Goal: Task Accomplishment & Management: Use online tool/utility

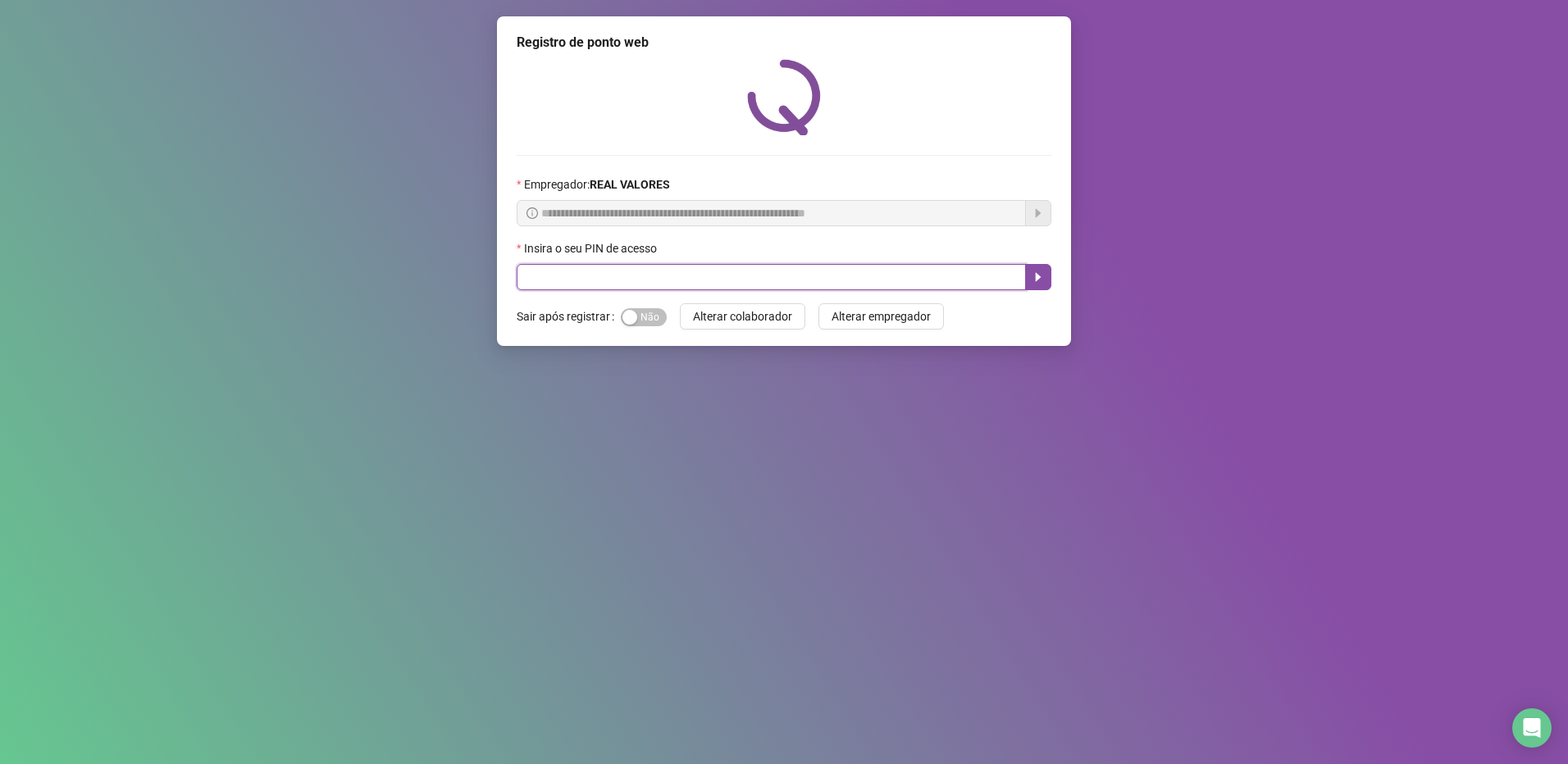
click at [669, 284] on input "text" at bounding box center [771, 276] width 509 height 26
type input "*****"
click at [1043, 275] on icon "caret-right" at bounding box center [1039, 277] width 13 height 13
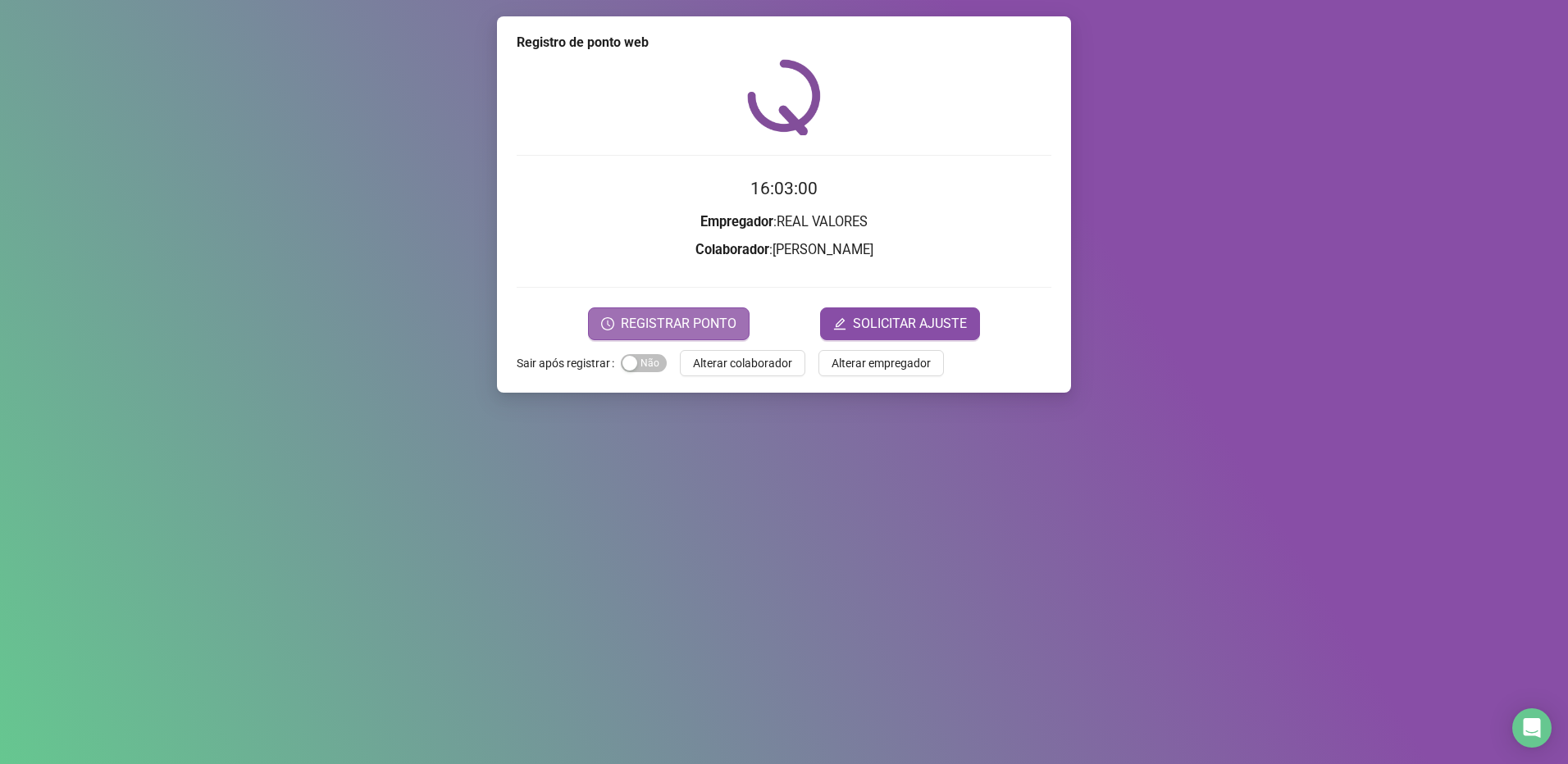
click at [722, 325] on span "REGISTRAR PONTO" at bounding box center [678, 324] width 116 height 20
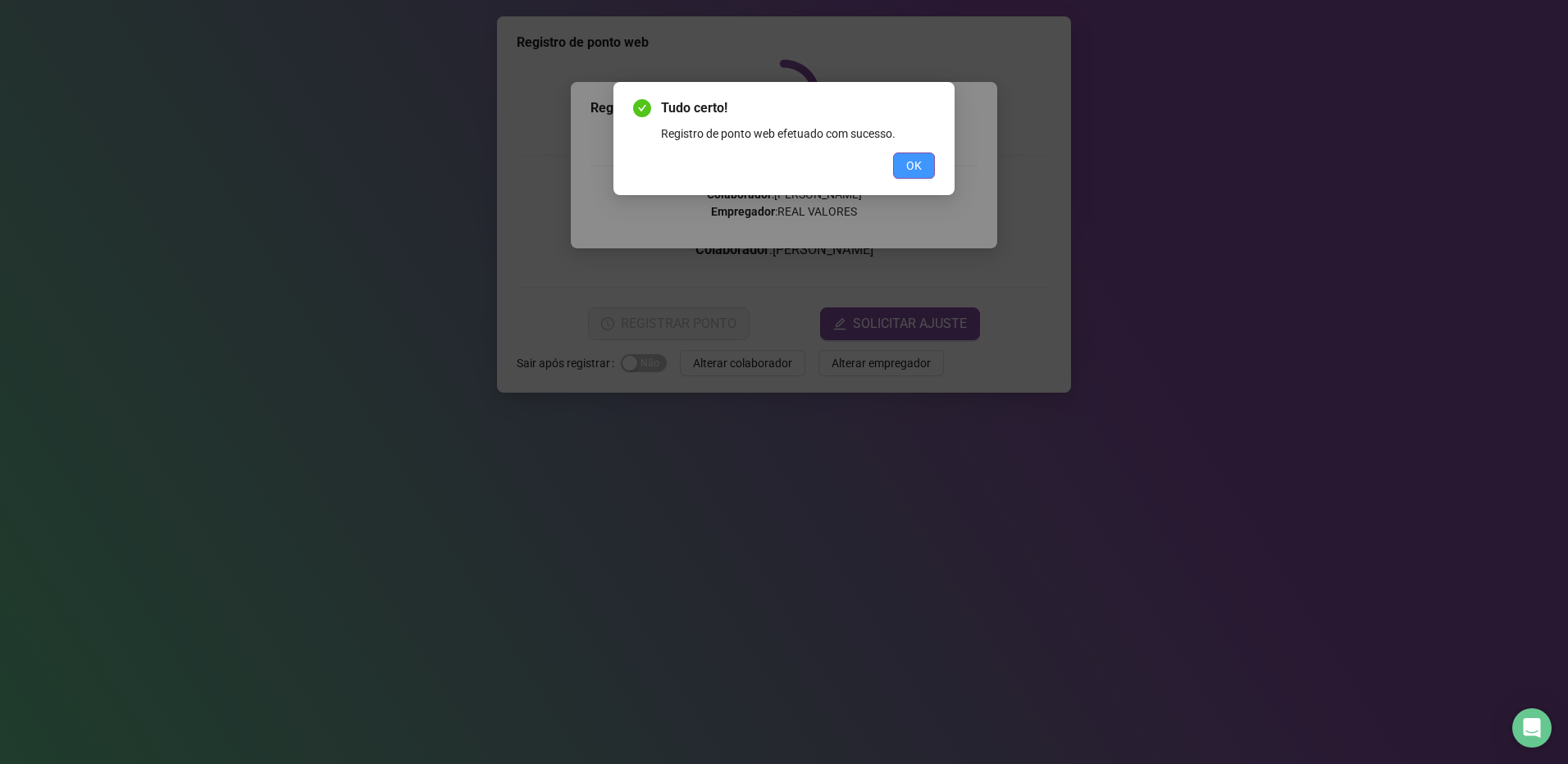
click at [912, 159] on span "OK" at bounding box center [914, 165] width 15 height 18
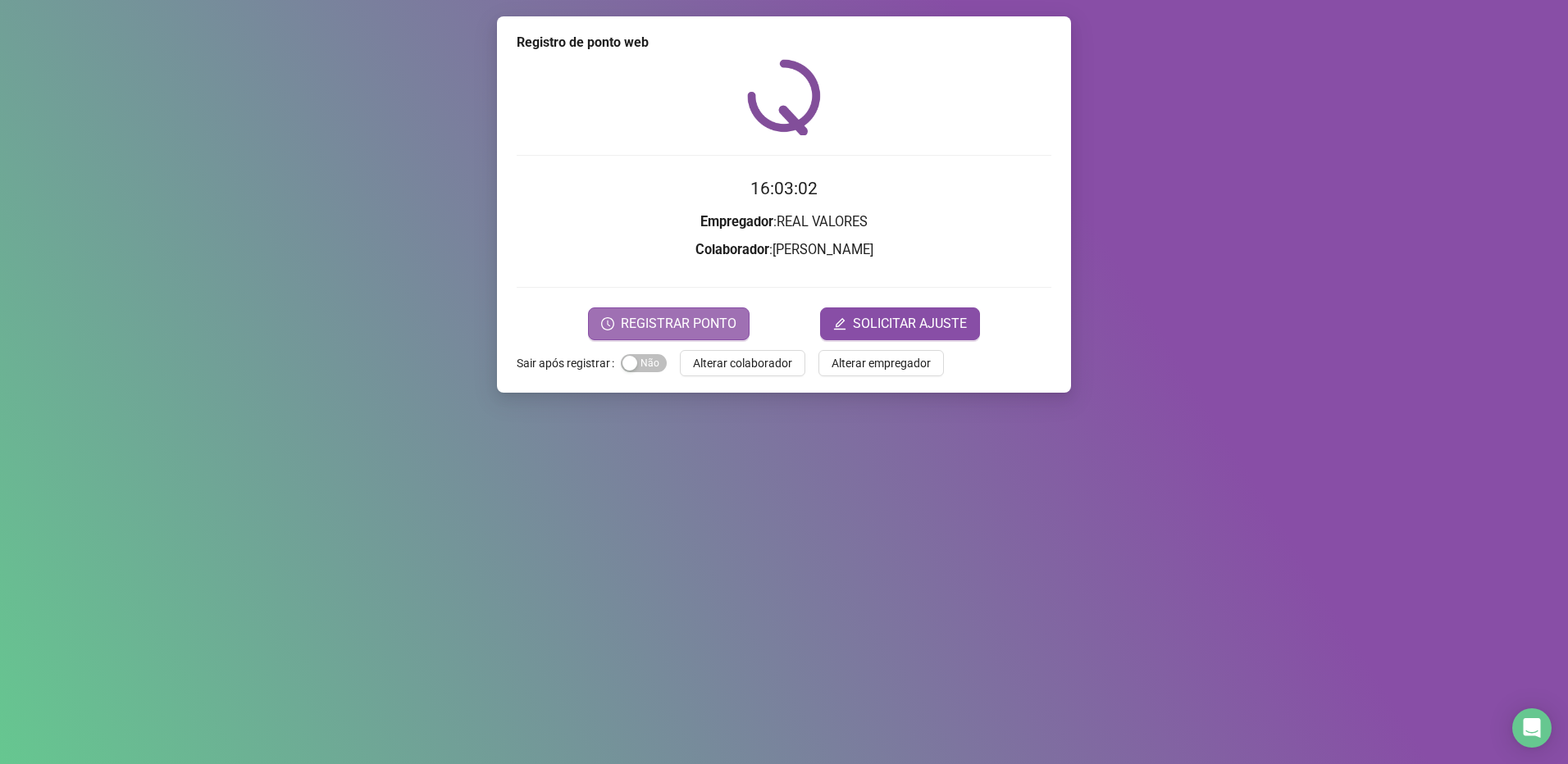
click at [690, 332] on span "REGISTRAR PONTO" at bounding box center [678, 324] width 116 height 20
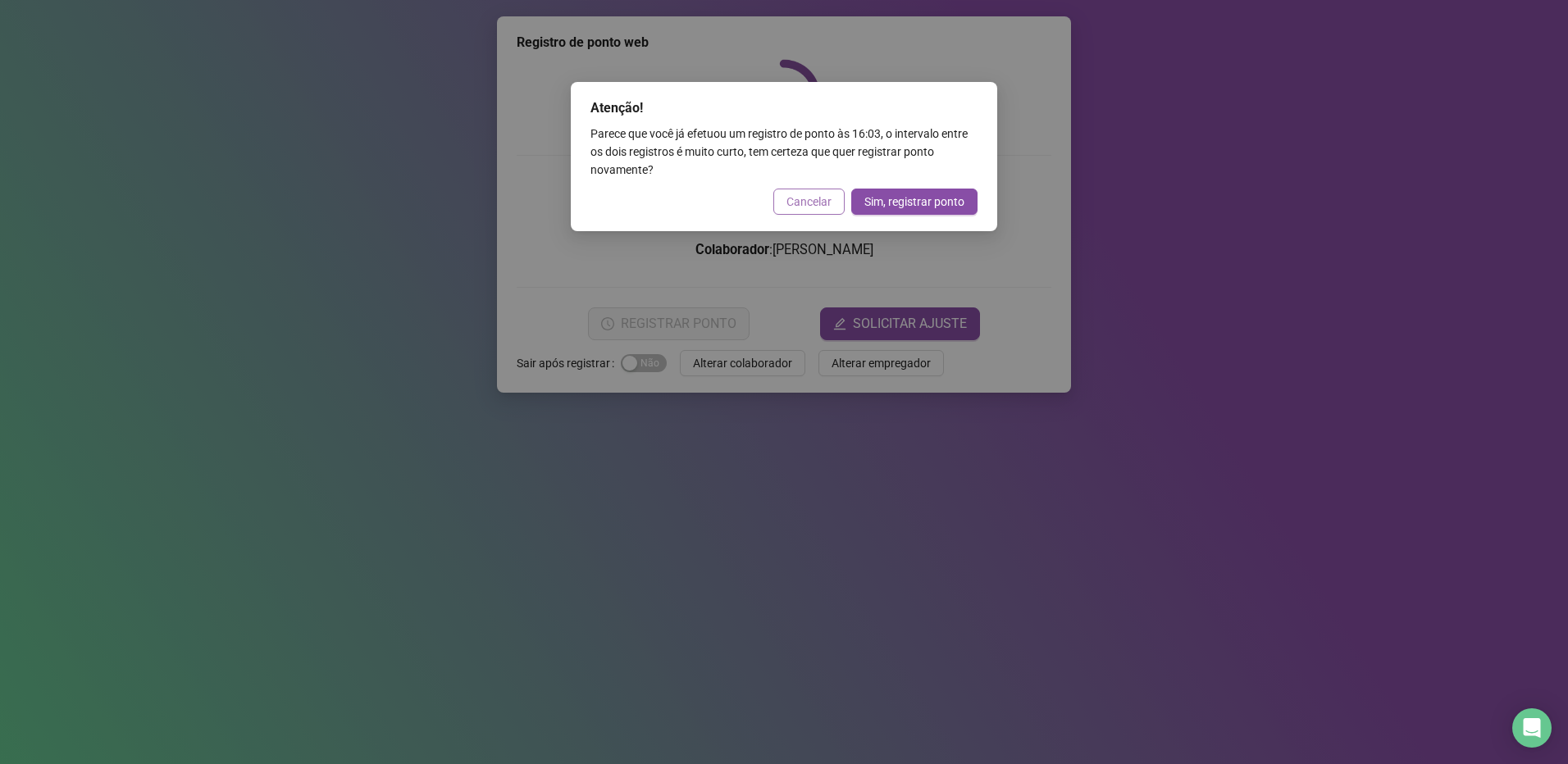
click at [821, 201] on span "Cancelar" at bounding box center [808, 202] width 45 height 18
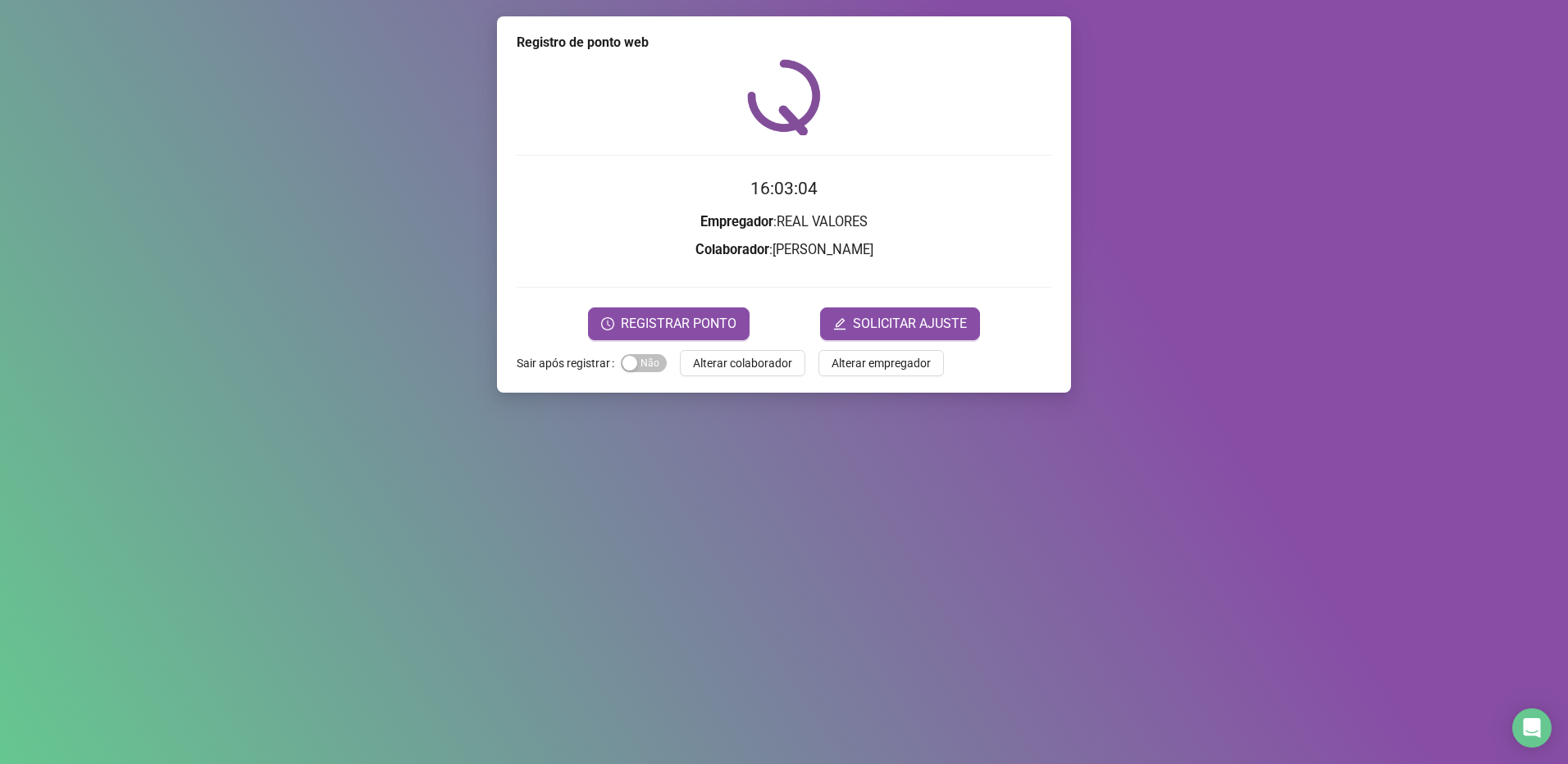
click at [666, 286] on div at bounding box center [784, 286] width 535 height 1
click at [650, 311] on button "REGISTRAR PONTO" at bounding box center [669, 324] width 161 height 32
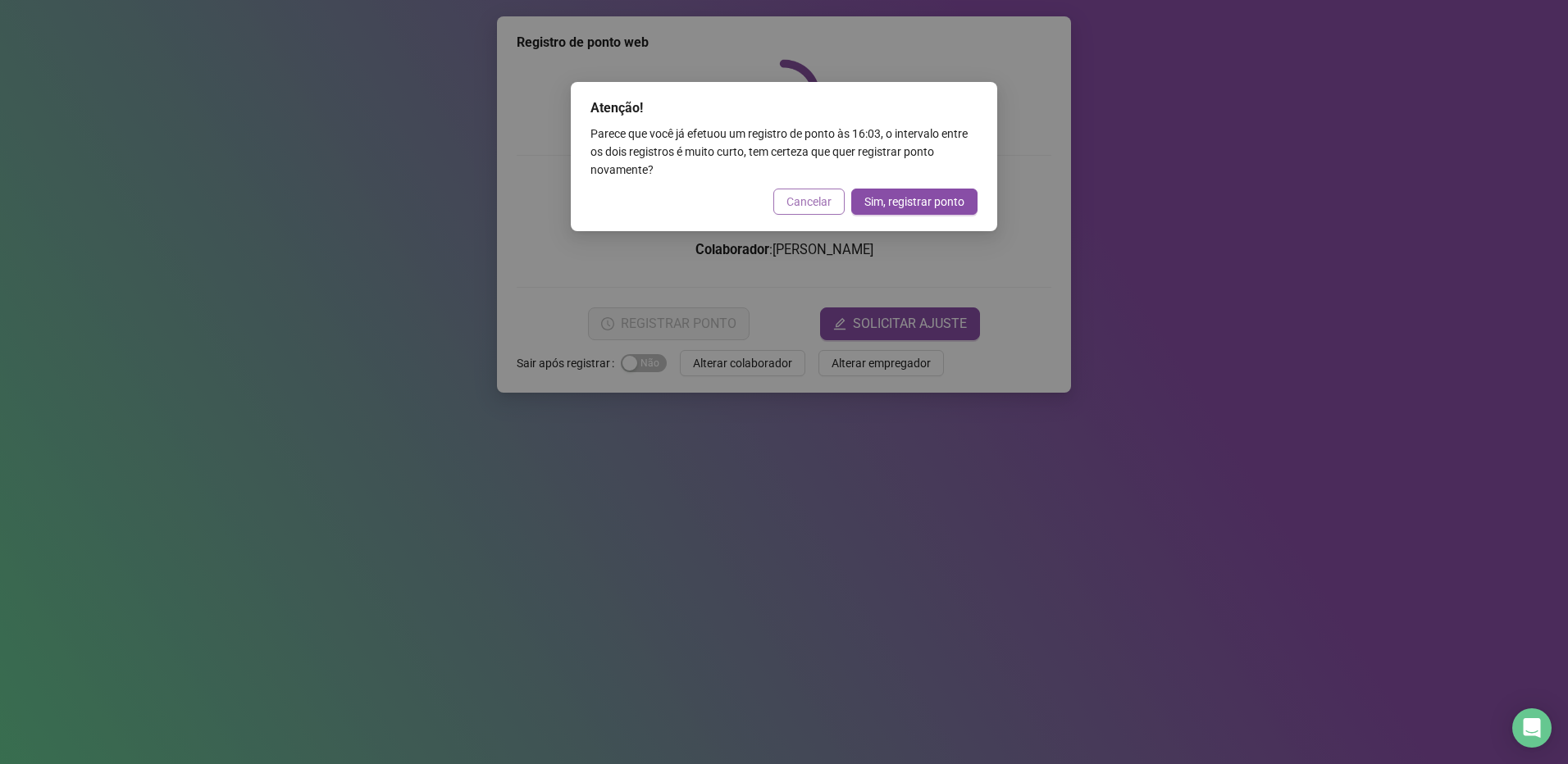
click at [808, 198] on span "Cancelar" at bounding box center [808, 202] width 45 height 18
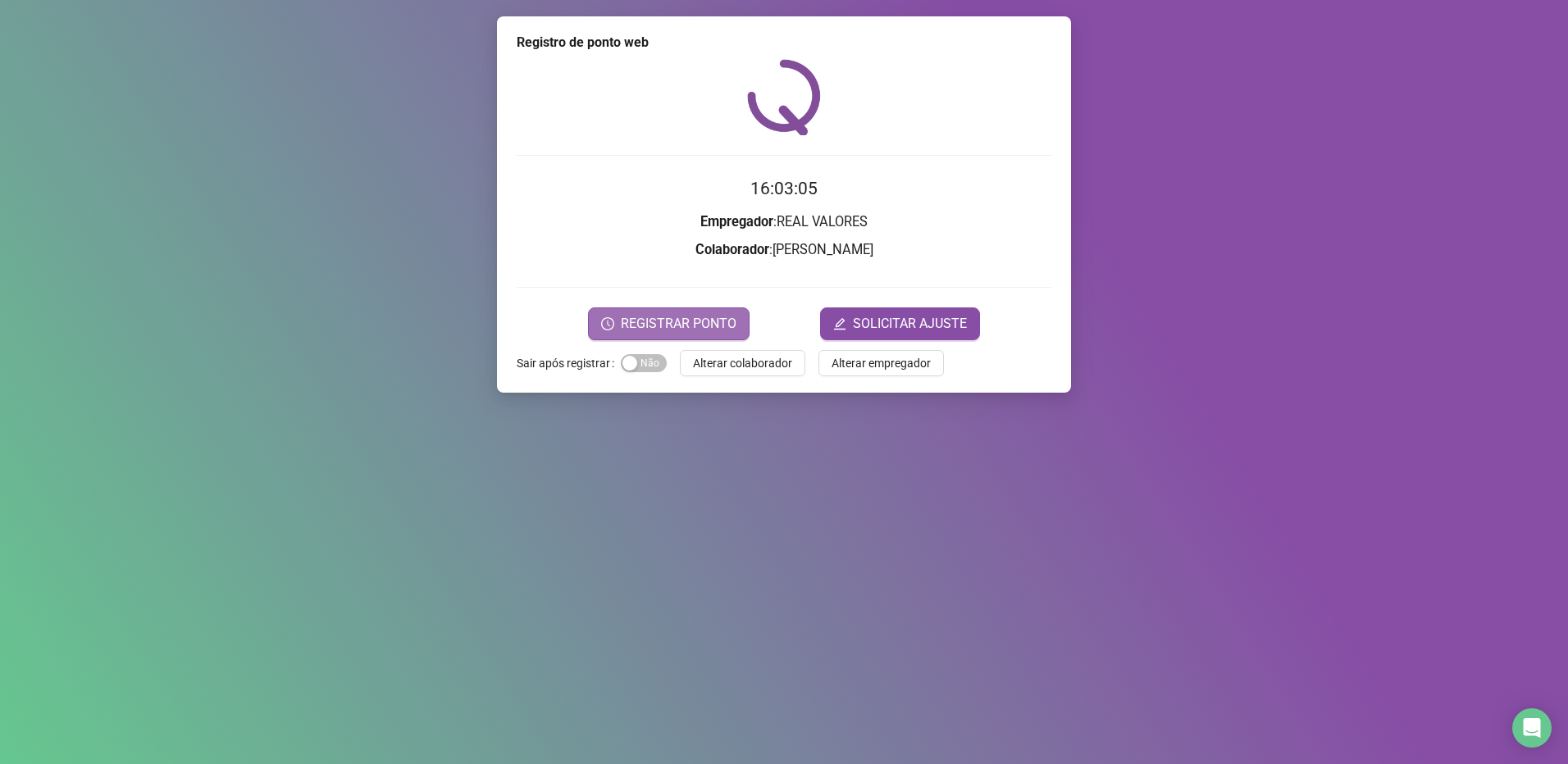
click at [650, 334] on button "REGISTRAR PONTO" at bounding box center [669, 324] width 161 height 32
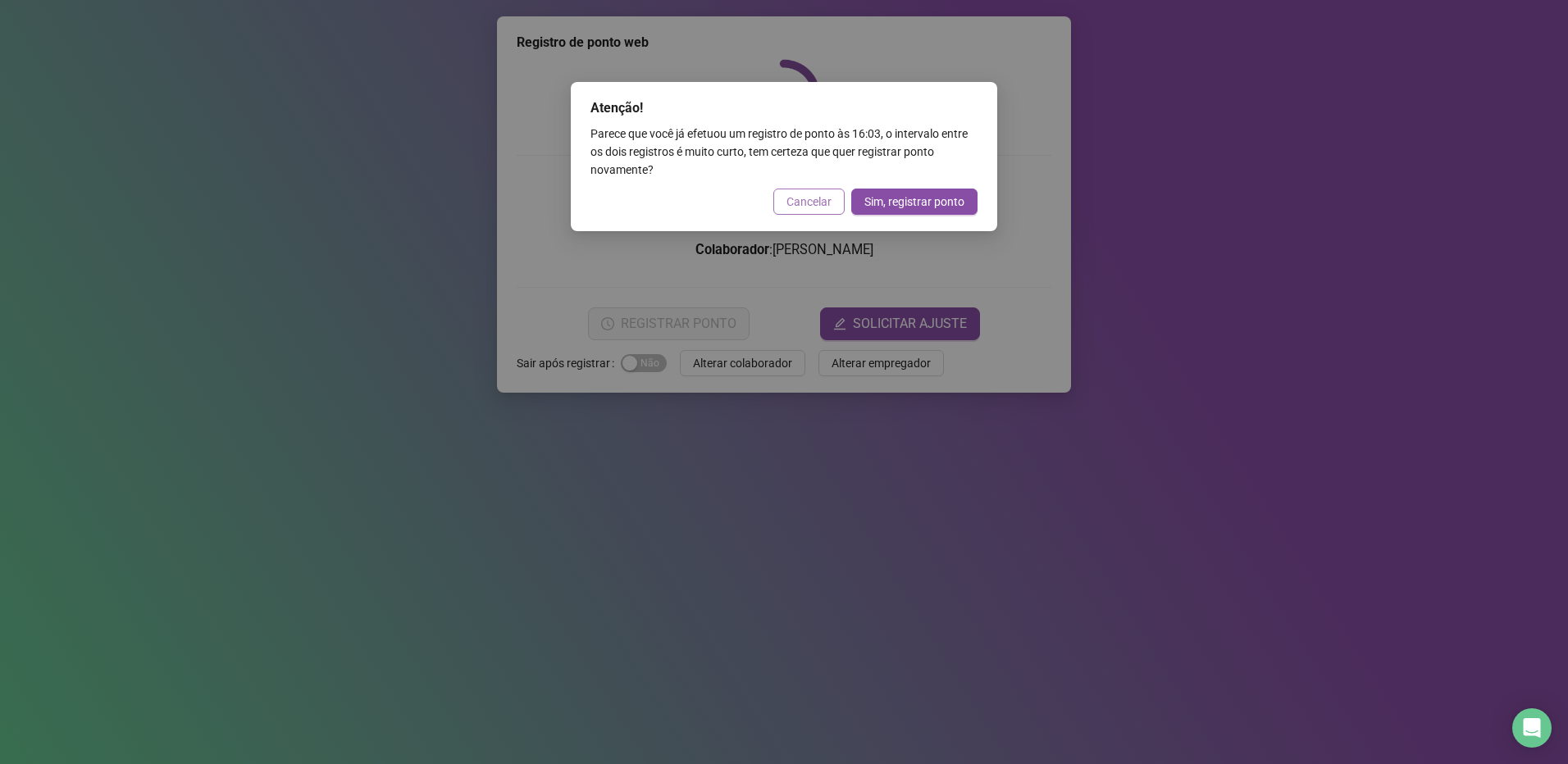
click at [825, 194] on span "Cancelar" at bounding box center [808, 202] width 45 height 18
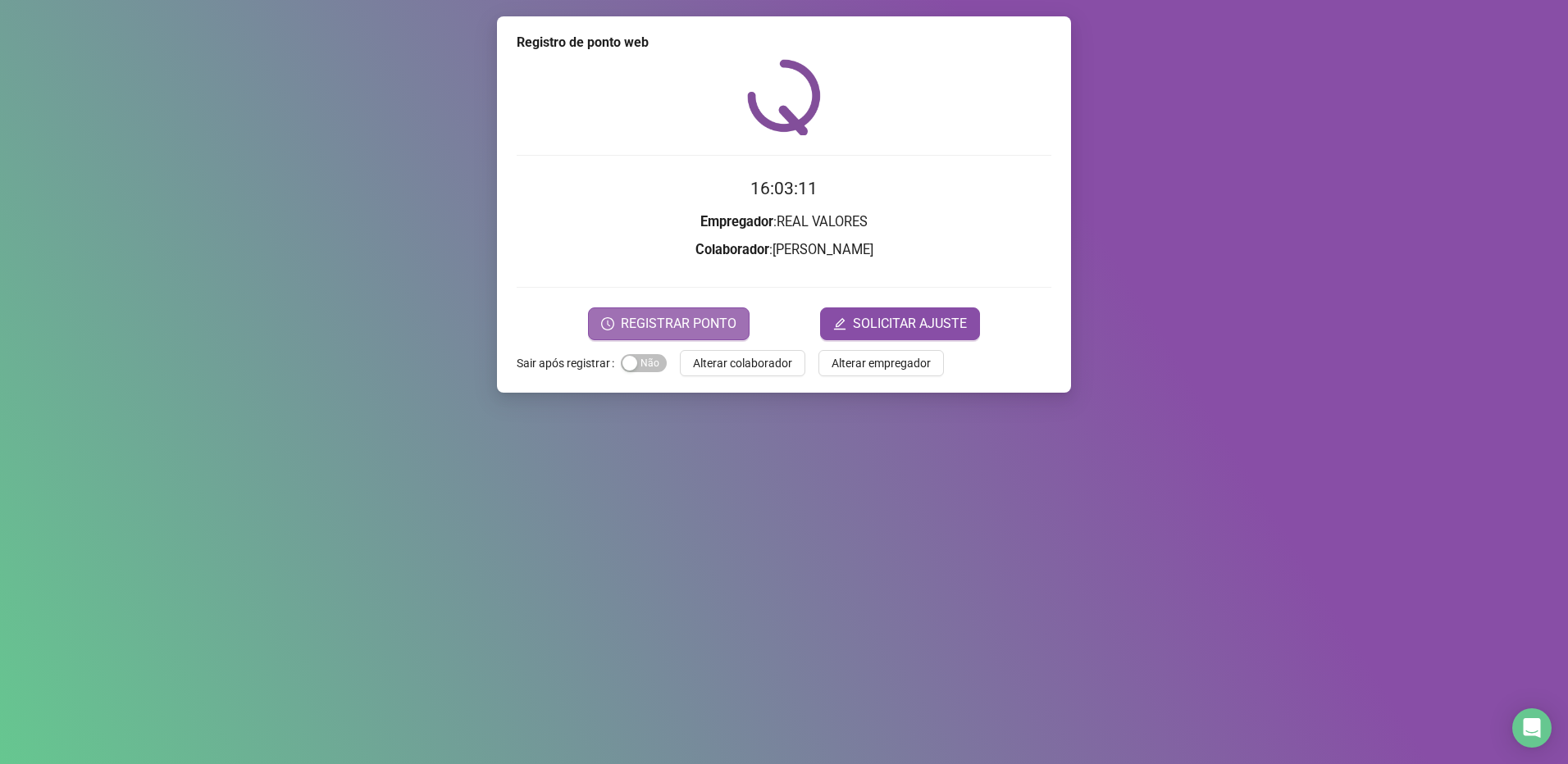
click at [636, 319] on span "REGISTRAR PONTO" at bounding box center [678, 324] width 116 height 20
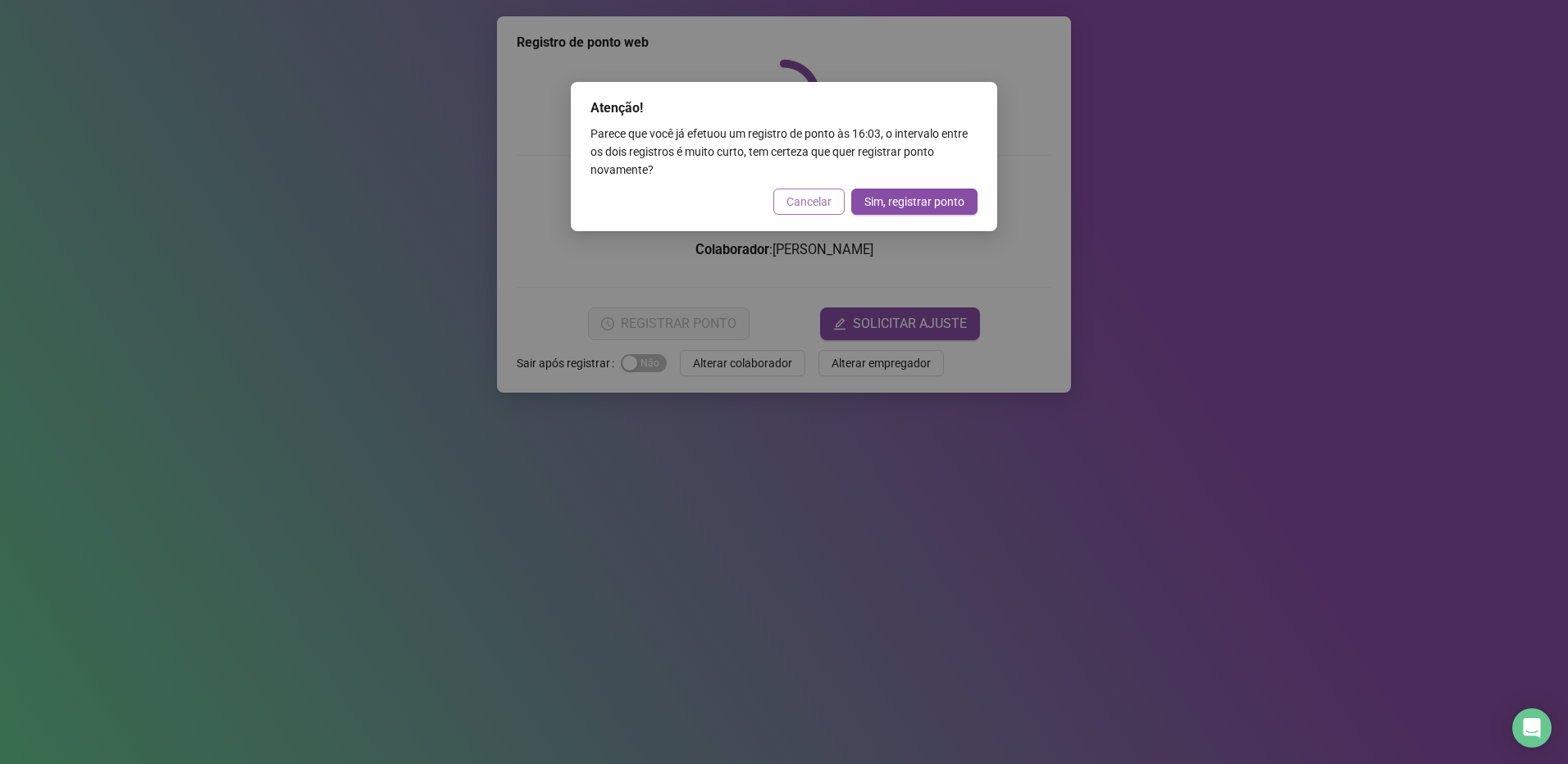
click at [806, 201] on span "Cancelar" at bounding box center [808, 202] width 45 height 18
